Goal: Check status

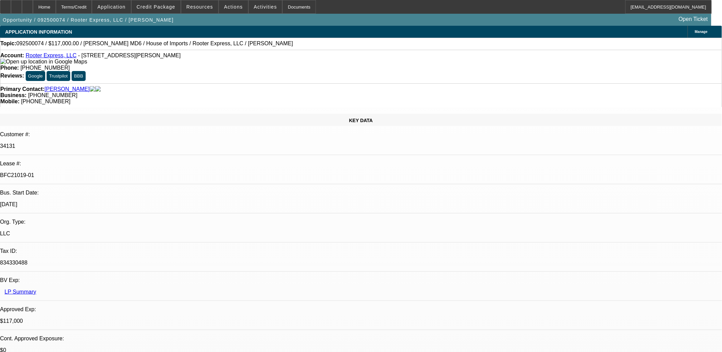
select select "0"
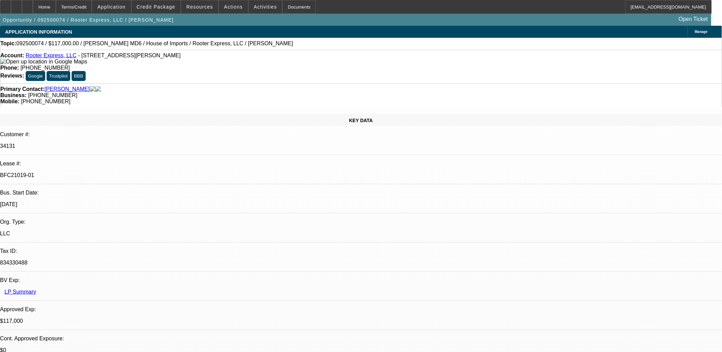
select select "0"
select select "0.1"
select select "0"
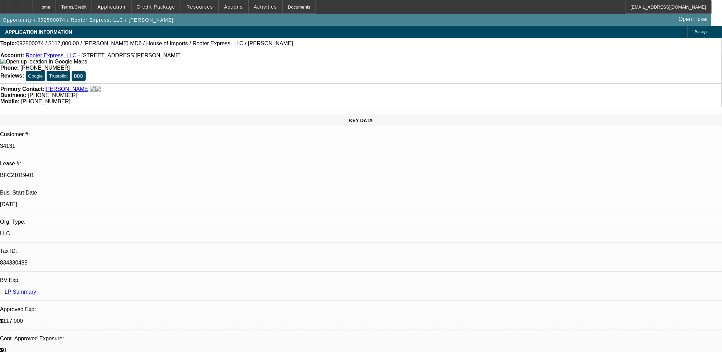
select select "0"
select select "1"
select select "2"
select select "6"
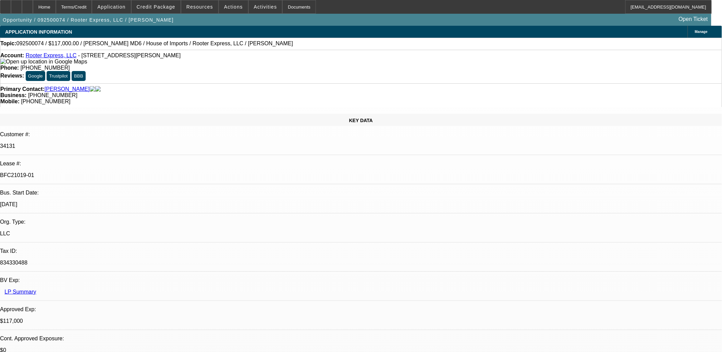
select select "1"
select select "2"
select select "6"
select select "1"
select select "2"
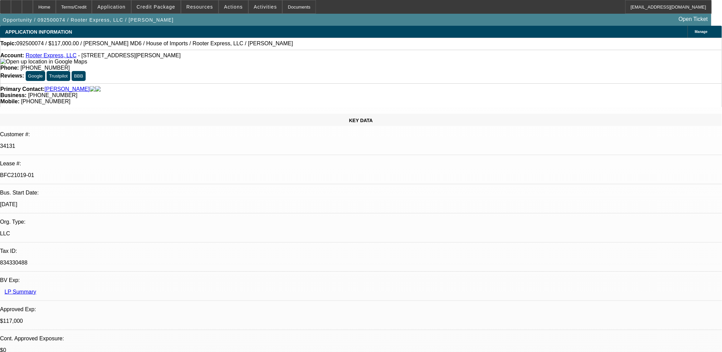
select select "6"
select select "1"
select select "3"
select select "6"
